Goal: Transaction & Acquisition: Book appointment/travel/reservation

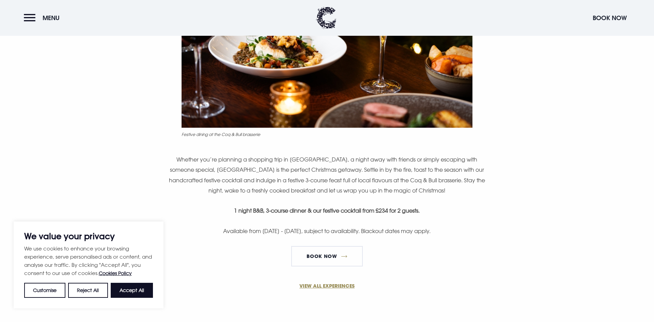
scroll to position [409, 0]
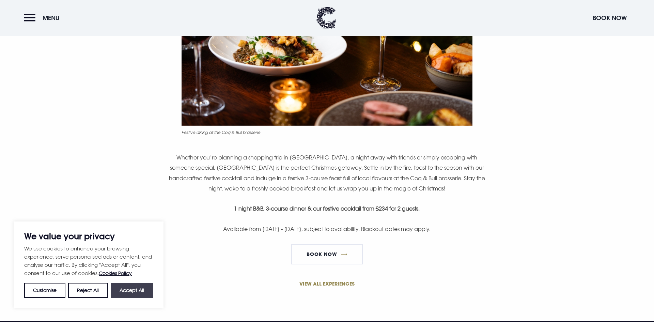
click at [131, 291] on button "Accept All" at bounding box center [132, 290] width 42 height 15
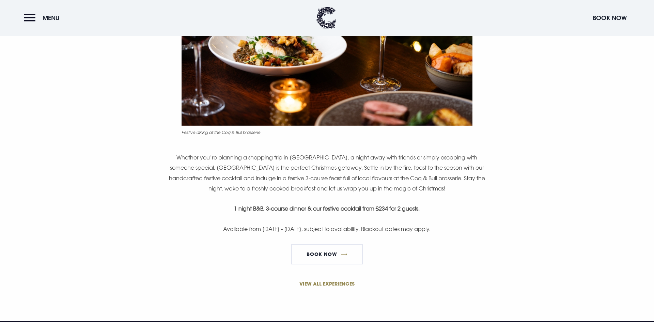
checkbox input "true"
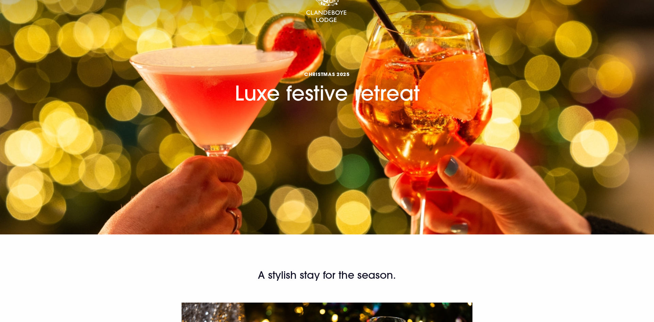
scroll to position [0, 0]
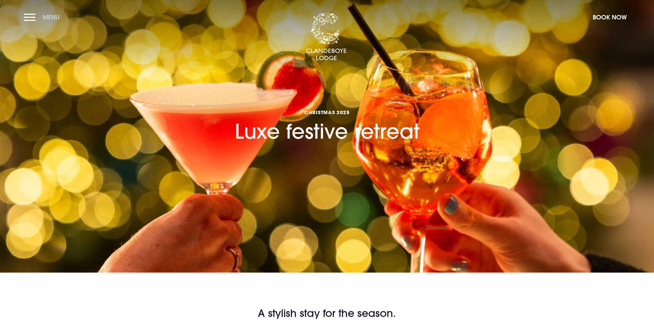
click at [52, 15] on span "Menu" at bounding box center [51, 17] width 17 height 8
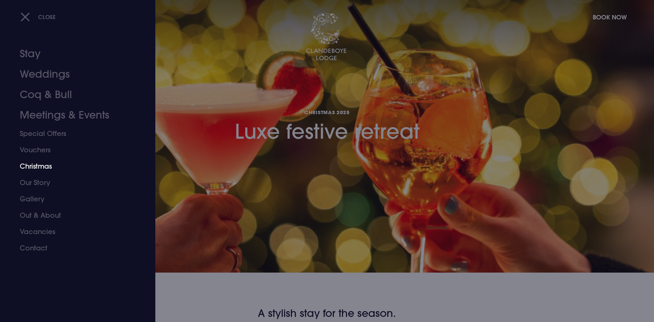
click at [43, 169] on link "Christmas" at bounding box center [74, 166] width 108 height 16
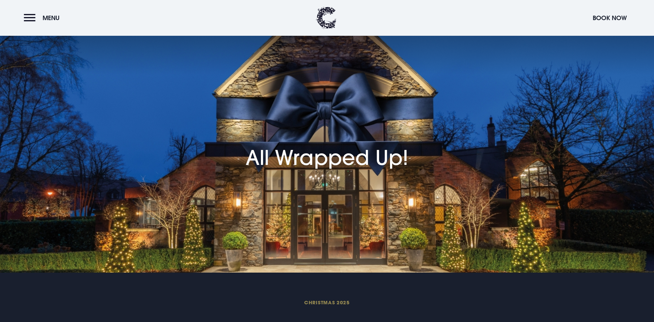
scroll to position [356, 0]
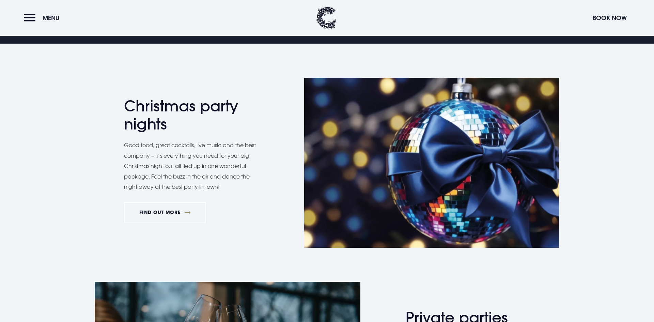
drag, startPoint x: 654, startPoint y: 17, endPoint x: 654, endPoint y: 77, distance: 60.0
click at [624, 196] on div "Christmas party nights Good food, great cocktails, live music and the best comp…" at bounding box center [327, 163] width 654 height 238
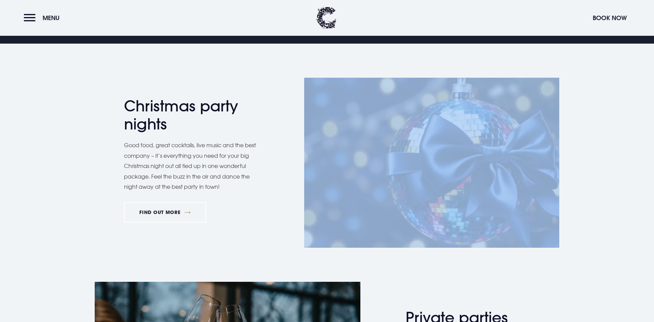
drag, startPoint x: 654, startPoint y: 50, endPoint x: 654, endPoint y: 95, distance: 45.3
click at [654, 95] on div "Christmas party nights Good food, great cocktails, live music and the best comp…" at bounding box center [327, 163] width 654 height 238
click at [38, 19] on button "Menu" at bounding box center [43, 18] width 39 height 15
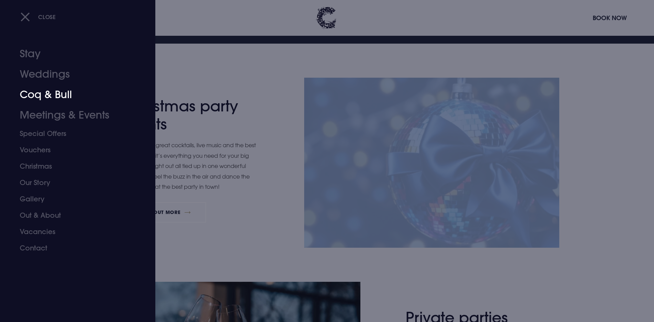
click at [53, 92] on link "Coq & Bull" at bounding box center [74, 94] width 108 height 20
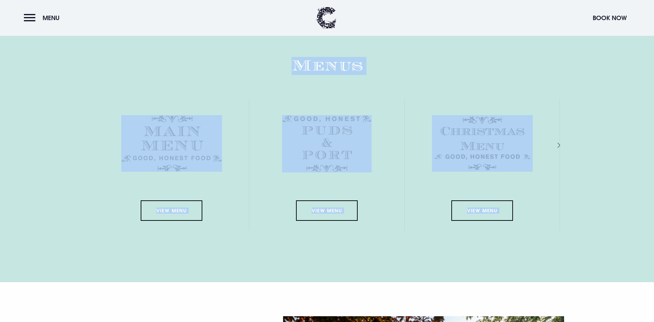
scroll to position [995, 0]
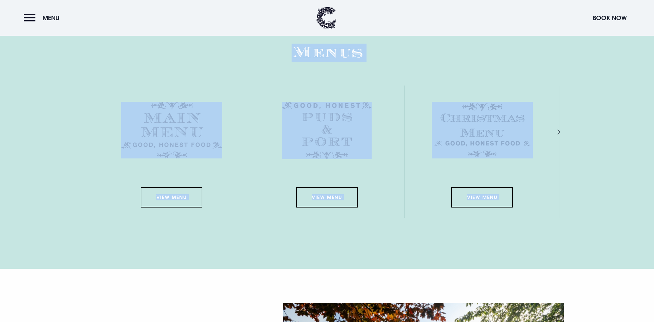
drag, startPoint x: 654, startPoint y: 19, endPoint x: 654, endPoint y: 147, distance: 127.7
click at [654, 147] on main "Coq & Bull Your browser does not support the video tag. For friends, families a…" at bounding box center [327, 139] width 654 height 2269
click at [627, 188] on section "Menus View Menu View Menu View Menu View Menu View Menu" at bounding box center [327, 140] width 654 height 260
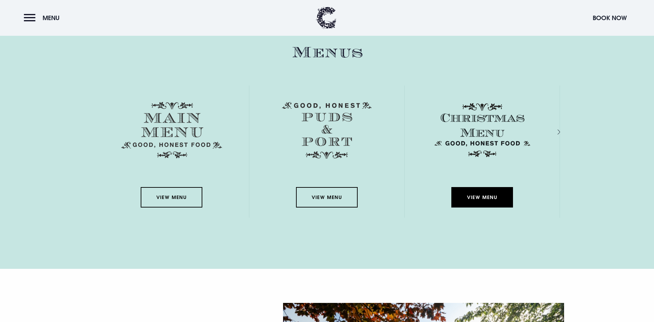
click at [476, 203] on link "View Menu" at bounding box center [481, 197] width 61 height 20
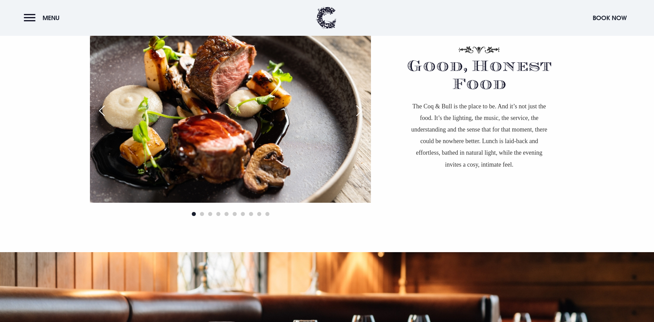
scroll to position [0, 0]
